Goal: Task Accomplishment & Management: Use online tool/utility

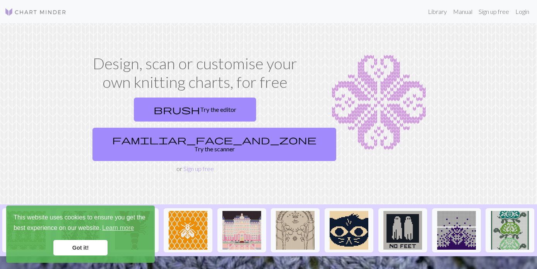
click at [69, 250] on link "Got it!" at bounding box center [80, 247] width 54 height 15
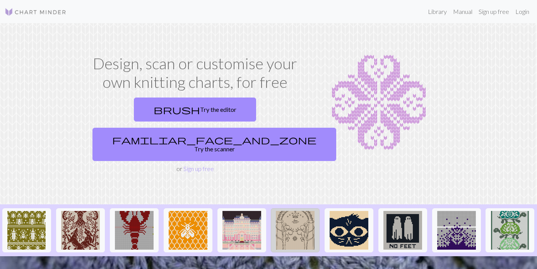
click at [292, 217] on img at bounding box center [295, 230] width 39 height 39
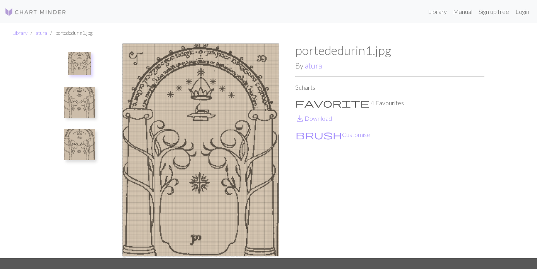
click at [74, 101] on img at bounding box center [79, 102] width 31 height 31
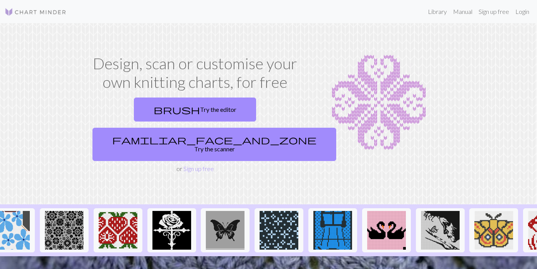
scroll to position [0, 800]
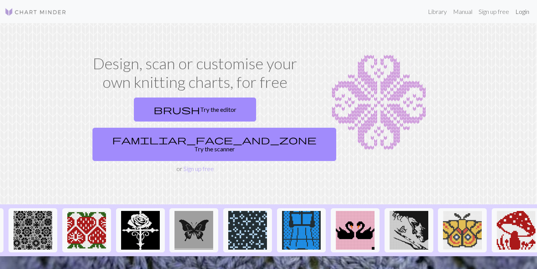
click at [521, 12] on link "Login" at bounding box center [523, 11] width 20 height 15
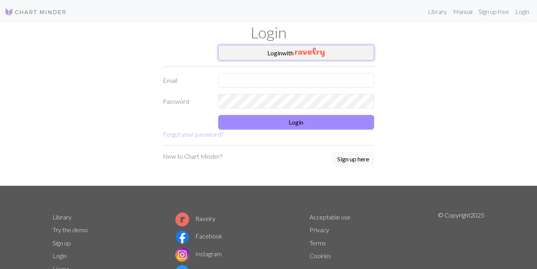
click at [245, 57] on button "Login with" at bounding box center [296, 52] width 156 height 15
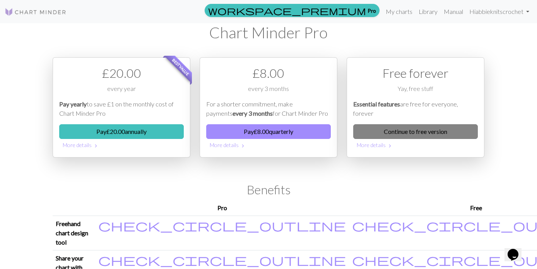
click at [440, 130] on link "Continue to free version" at bounding box center [415, 131] width 125 height 15
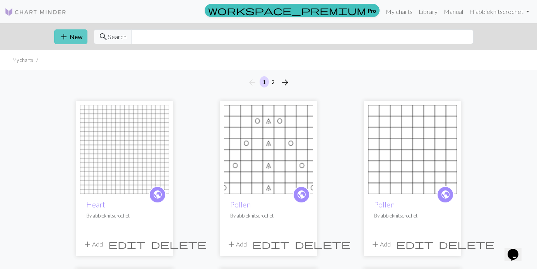
click at [63, 39] on span "add" at bounding box center [63, 36] width 9 height 11
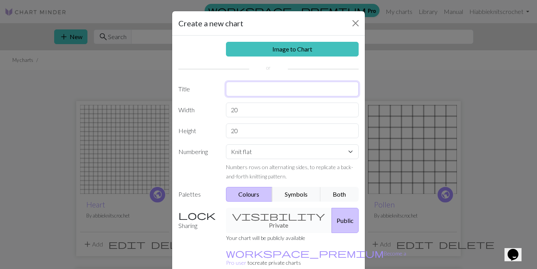
click at [267, 91] on input "text" at bounding box center [292, 89] width 133 height 15
type input "4ply sweater"
click at [251, 113] on input "20" at bounding box center [292, 110] width 133 height 15
type input "2"
type input "12"
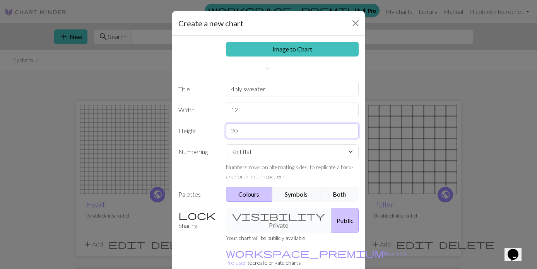
click at [273, 129] on input "20" at bounding box center [292, 131] width 133 height 15
type input "2"
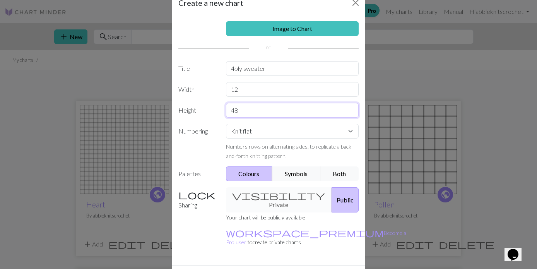
scroll to position [35, 0]
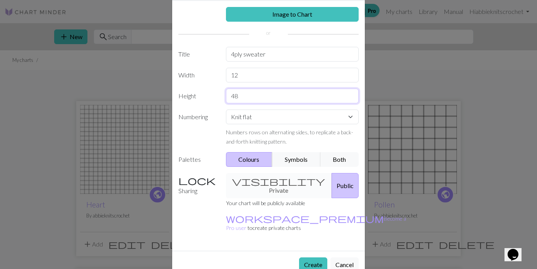
type input "48"
click at [314, 257] on button "Create" at bounding box center [313, 264] width 28 height 15
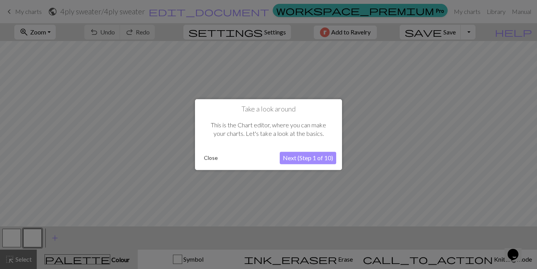
click at [212, 153] on button "Close" at bounding box center [211, 158] width 20 height 12
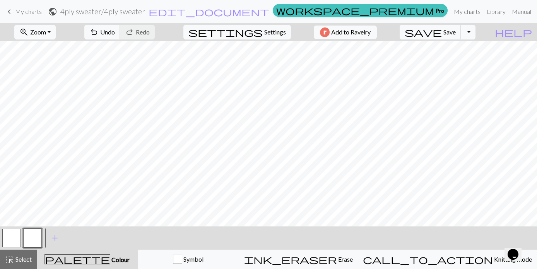
click at [17, 238] on button "button" at bounding box center [11, 238] width 19 height 19
click at [54, 240] on span "add" at bounding box center [54, 238] width 9 height 11
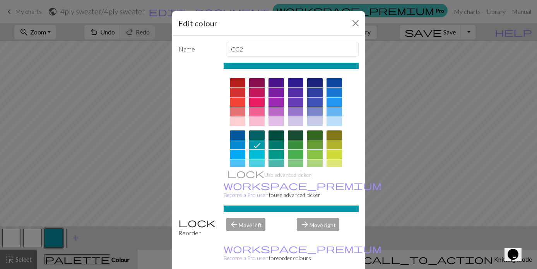
click at [295, 135] on div at bounding box center [295, 134] width 15 height 9
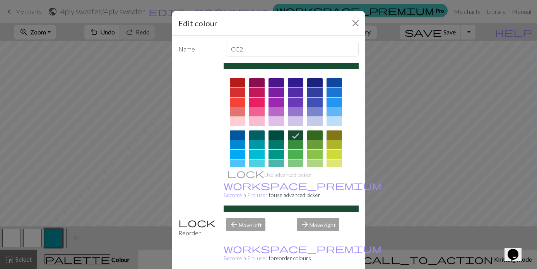
click at [275, 138] on div at bounding box center [276, 134] width 15 height 9
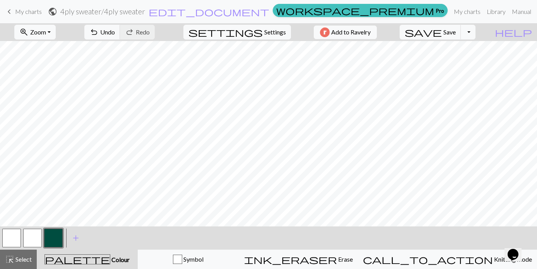
click at [39, 237] on button "button" at bounding box center [32, 238] width 19 height 19
click at [77, 246] on button "add Add a colour" at bounding box center [75, 237] width 19 height 19
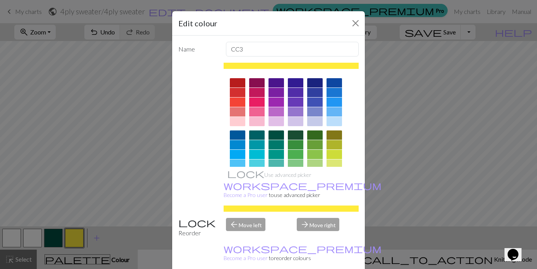
click at [280, 123] on div at bounding box center [276, 121] width 15 height 9
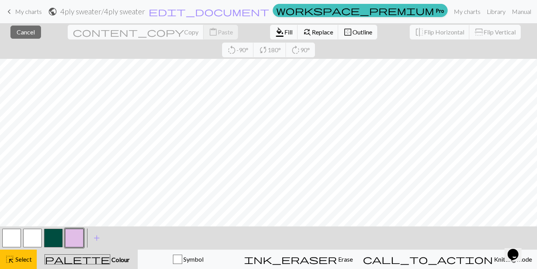
click at [70, 245] on button "button" at bounding box center [74, 238] width 19 height 19
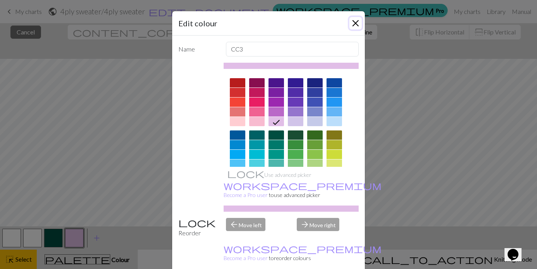
click at [353, 24] on button "Close" at bounding box center [356, 23] width 12 height 12
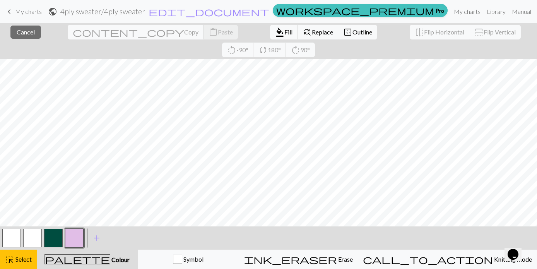
click at [75, 242] on button "button" at bounding box center [74, 238] width 19 height 19
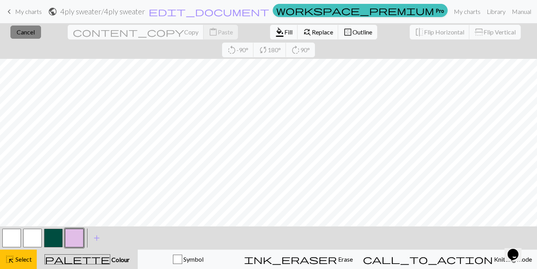
click at [23, 34] on span "Cancel" at bounding box center [26, 31] width 18 height 7
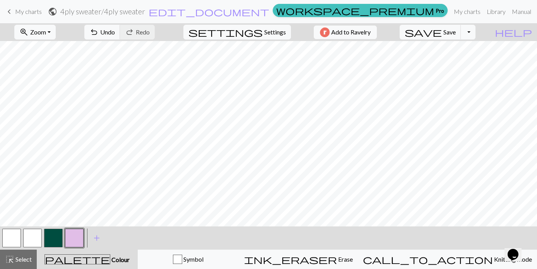
click at [51, 243] on button "button" at bounding box center [53, 238] width 19 height 19
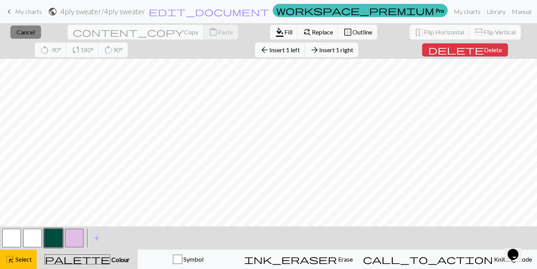
click at [27, 36] on button "close Cancel" at bounding box center [25, 32] width 31 height 13
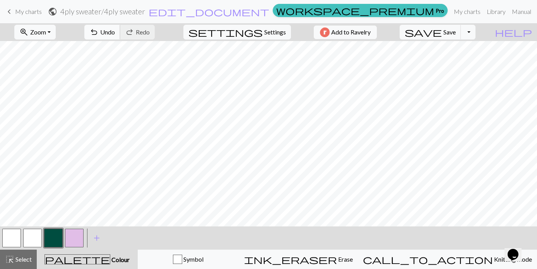
click at [120, 39] on button "undo Undo Undo" at bounding box center [102, 32] width 36 height 15
click at [38, 240] on button "button" at bounding box center [32, 238] width 19 height 19
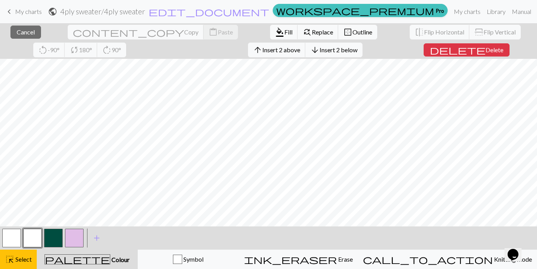
click at [34, 246] on button "button" at bounding box center [32, 238] width 19 height 19
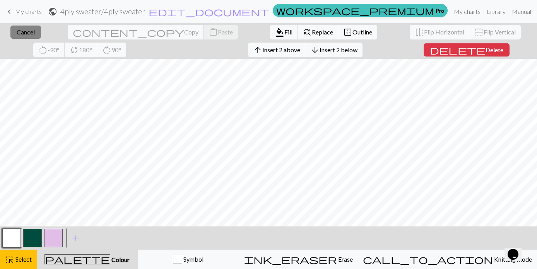
click at [26, 34] on span "Cancel" at bounding box center [26, 31] width 18 height 7
click at [21, 38] on button "close Cancel" at bounding box center [25, 32] width 31 height 13
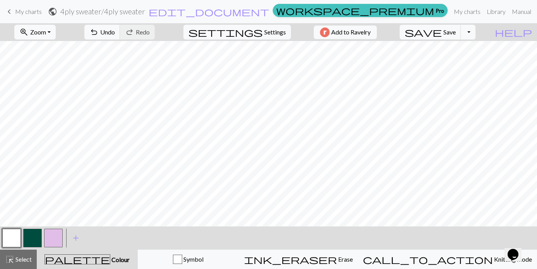
scroll to position [27, 0]
click at [32, 242] on button "button" at bounding box center [32, 238] width 19 height 19
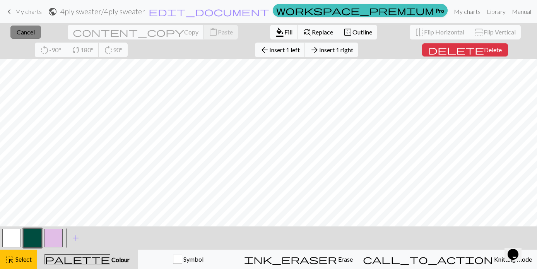
click at [28, 35] on span "Cancel" at bounding box center [26, 31] width 18 height 7
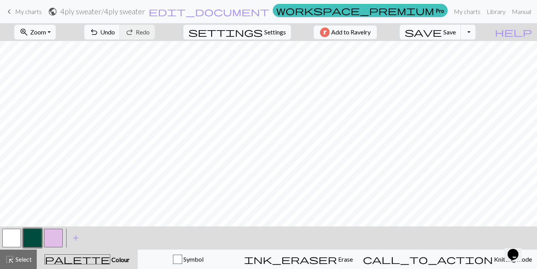
click at [58, 242] on button "button" at bounding box center [53, 238] width 19 height 19
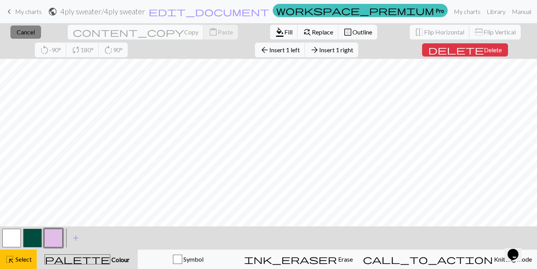
click at [22, 34] on span "Cancel" at bounding box center [26, 31] width 18 height 7
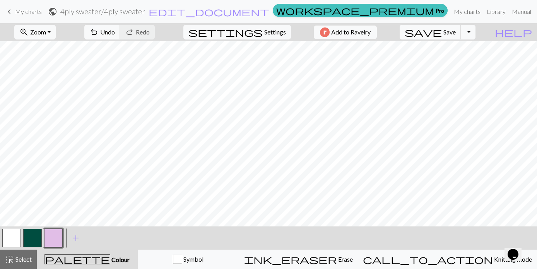
click at [31, 235] on button "button" at bounding box center [32, 238] width 19 height 19
click at [54, 243] on button "button" at bounding box center [53, 238] width 19 height 19
click at [74, 239] on span "add" at bounding box center [75, 238] width 9 height 11
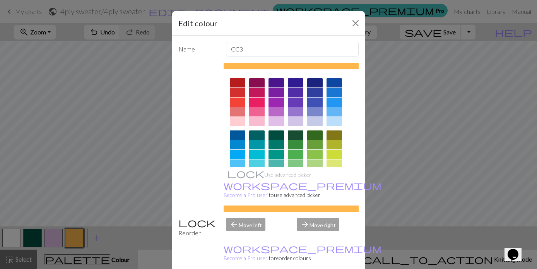
click at [312, 154] on div at bounding box center [314, 154] width 15 height 9
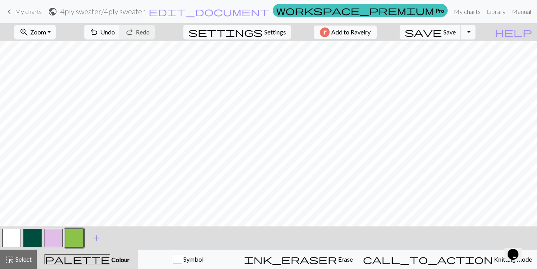
click at [97, 241] on span "add" at bounding box center [96, 238] width 9 height 11
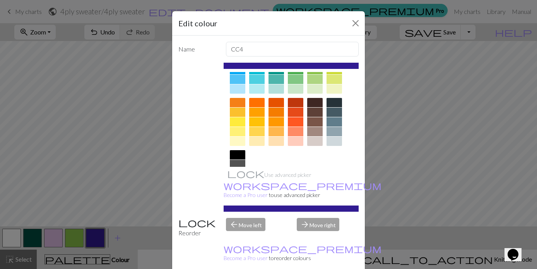
scroll to position [85, 0]
click at [256, 122] on div at bounding box center [256, 121] width 15 height 9
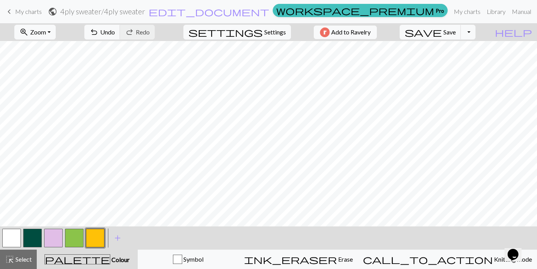
click at [27, 239] on button "button" at bounding box center [32, 238] width 19 height 19
click at [15, 242] on button "button" at bounding box center [11, 238] width 19 height 19
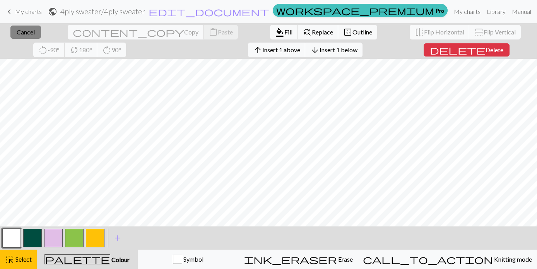
click at [28, 36] on button "close Cancel" at bounding box center [25, 32] width 31 height 13
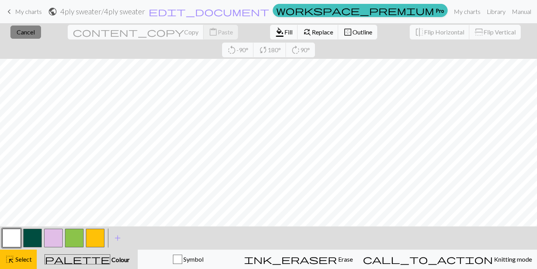
click at [17, 29] on span "Cancel" at bounding box center [26, 31] width 18 height 7
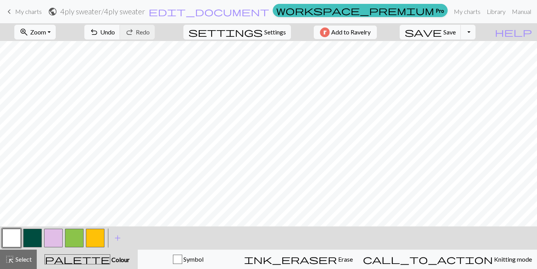
click at [73, 245] on button "button" at bounding box center [74, 238] width 19 height 19
click at [100, 238] on button "button" at bounding box center [95, 238] width 19 height 19
click at [75, 240] on button "button" at bounding box center [74, 238] width 19 height 19
click at [20, 242] on button "button" at bounding box center [11, 238] width 19 height 19
